Goal: Transaction & Acquisition: Download file/media

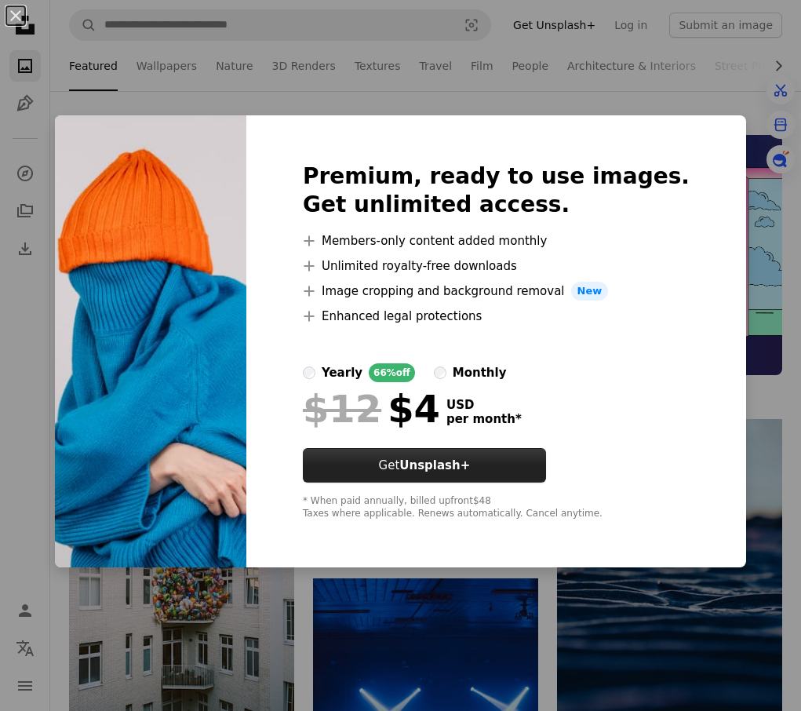
scroll to position [314, 0]
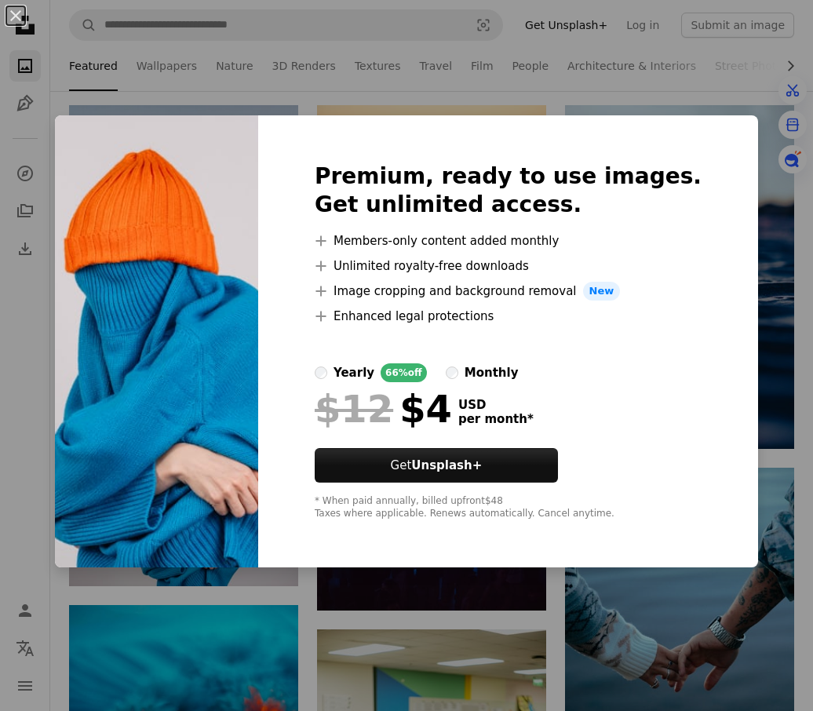
click at [717, 75] on div "An X shape Premium, ready to use images. Get unlimited access. A plus sign Memb…" at bounding box center [406, 355] width 813 height 711
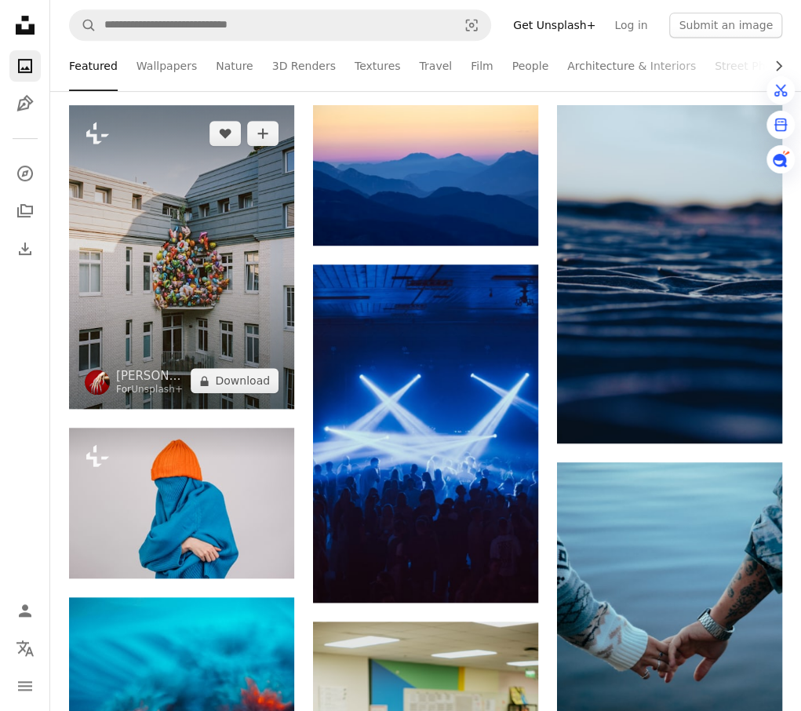
click at [167, 239] on img at bounding box center [181, 257] width 225 height 304
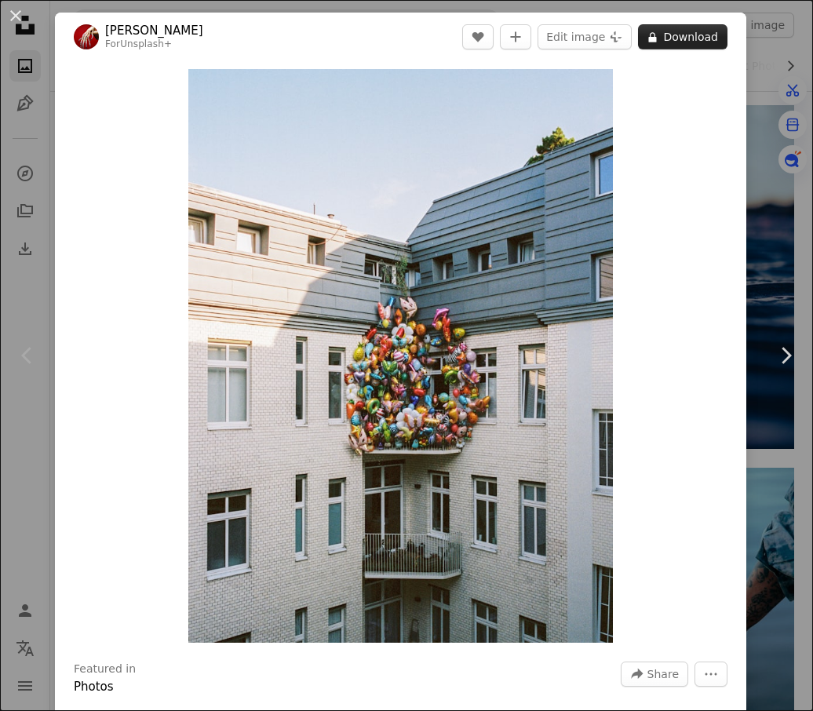
click at [696, 42] on button "A lock Download" at bounding box center [682, 36] width 89 height 25
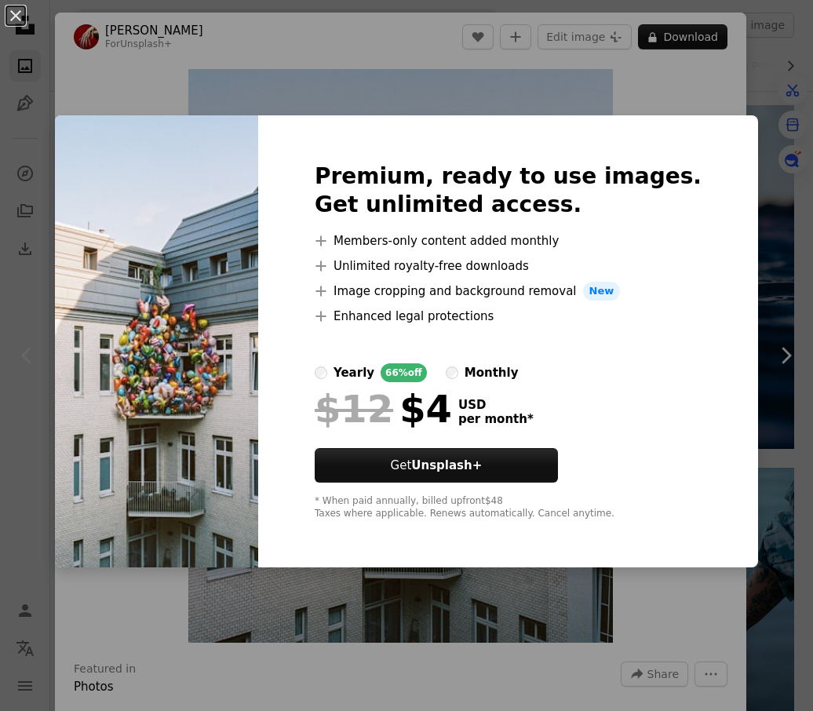
click at [768, 79] on div "An X shape Premium, ready to use images. Get unlimited access. A plus sign Memb…" at bounding box center [406, 355] width 813 height 711
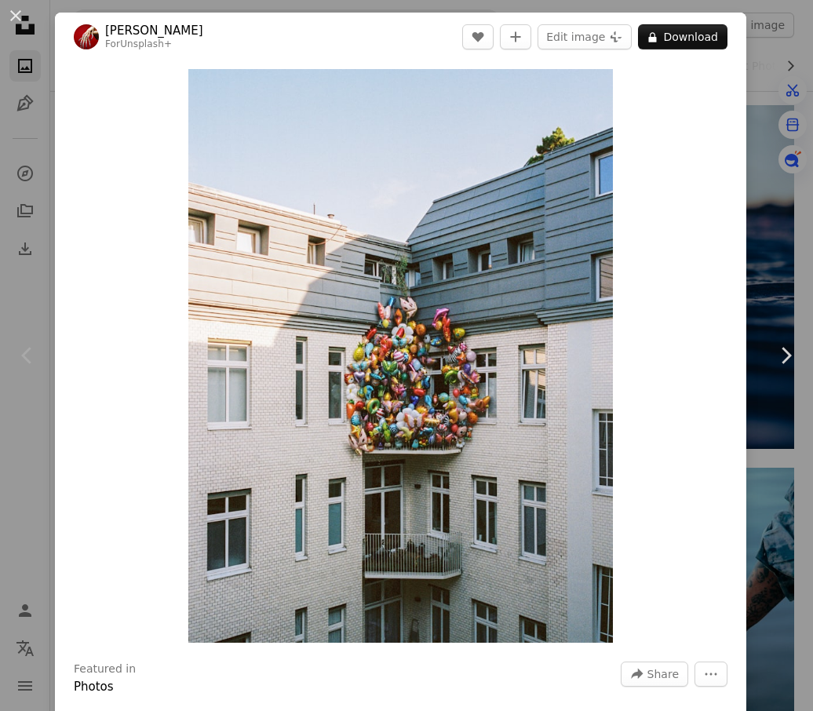
click at [752, 73] on div "An X shape Chevron left Chevron right Marlen Stahlhuth For Unsplash+ A heart A …" at bounding box center [406, 355] width 813 height 711
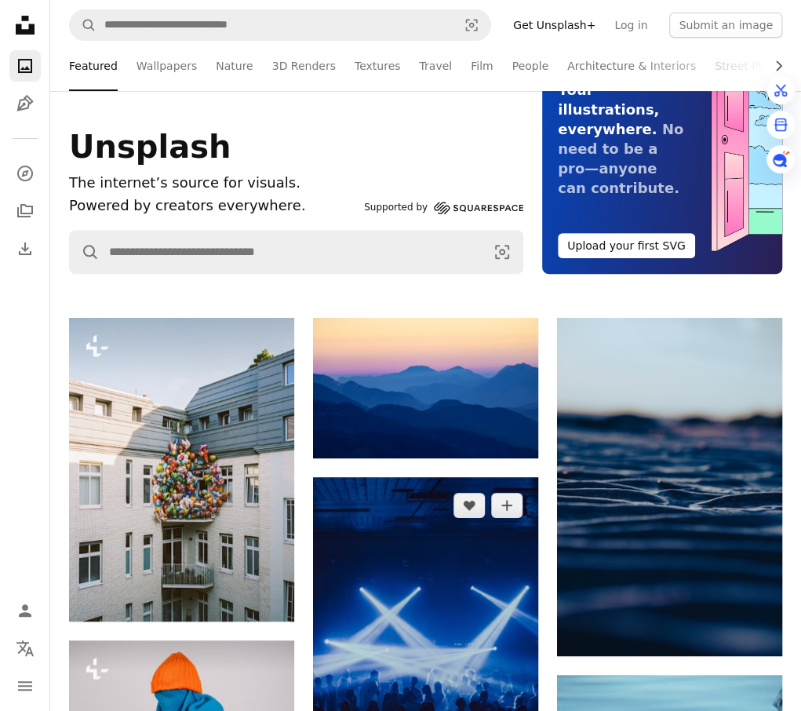
scroll to position [549, 0]
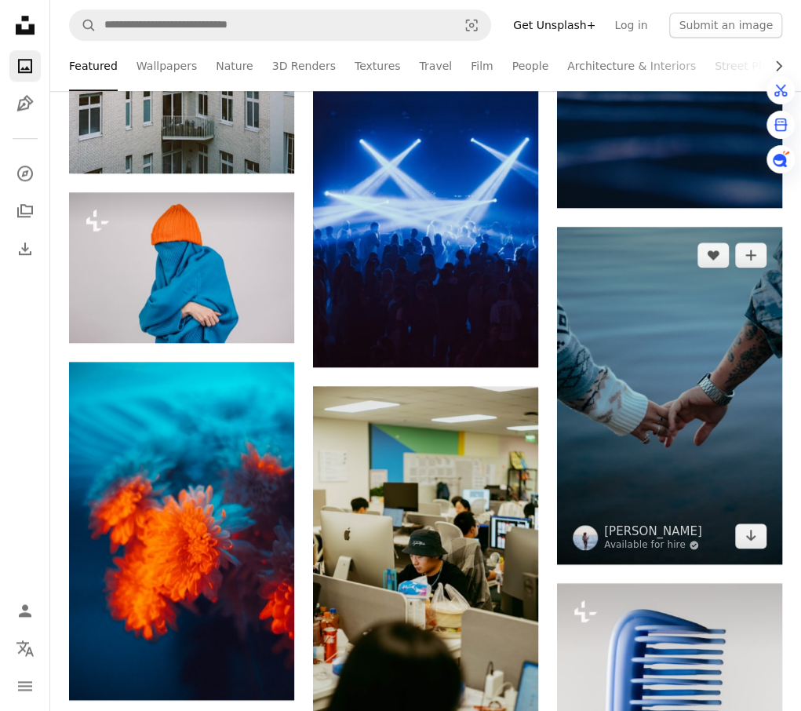
click at [612, 356] on img at bounding box center [669, 396] width 225 height 338
click at [744, 535] on link "Arrow pointing down" at bounding box center [750, 536] width 31 height 25
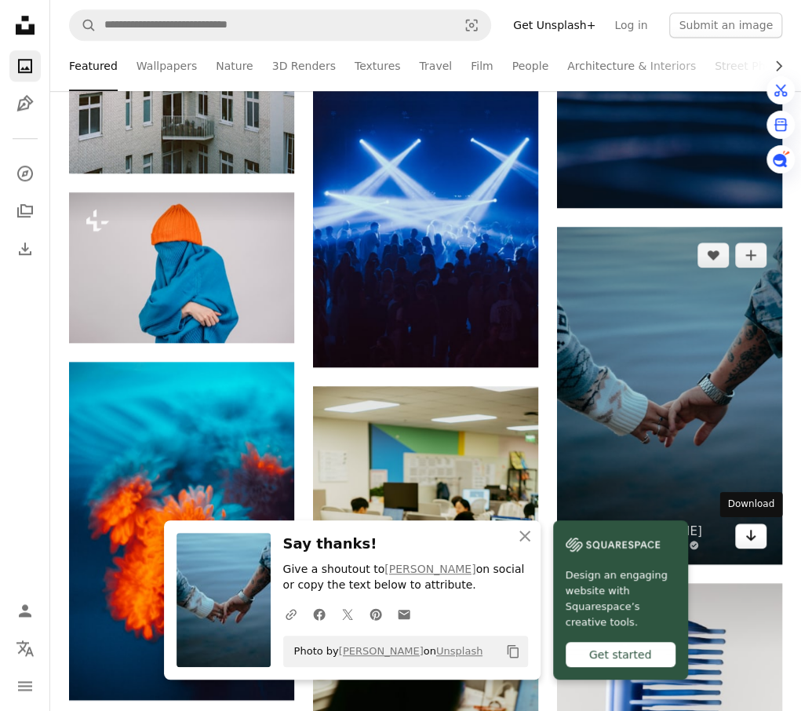
click at [754, 541] on icon "Arrow pointing down" at bounding box center [751, 535] width 13 height 19
